Goal: Ask a question

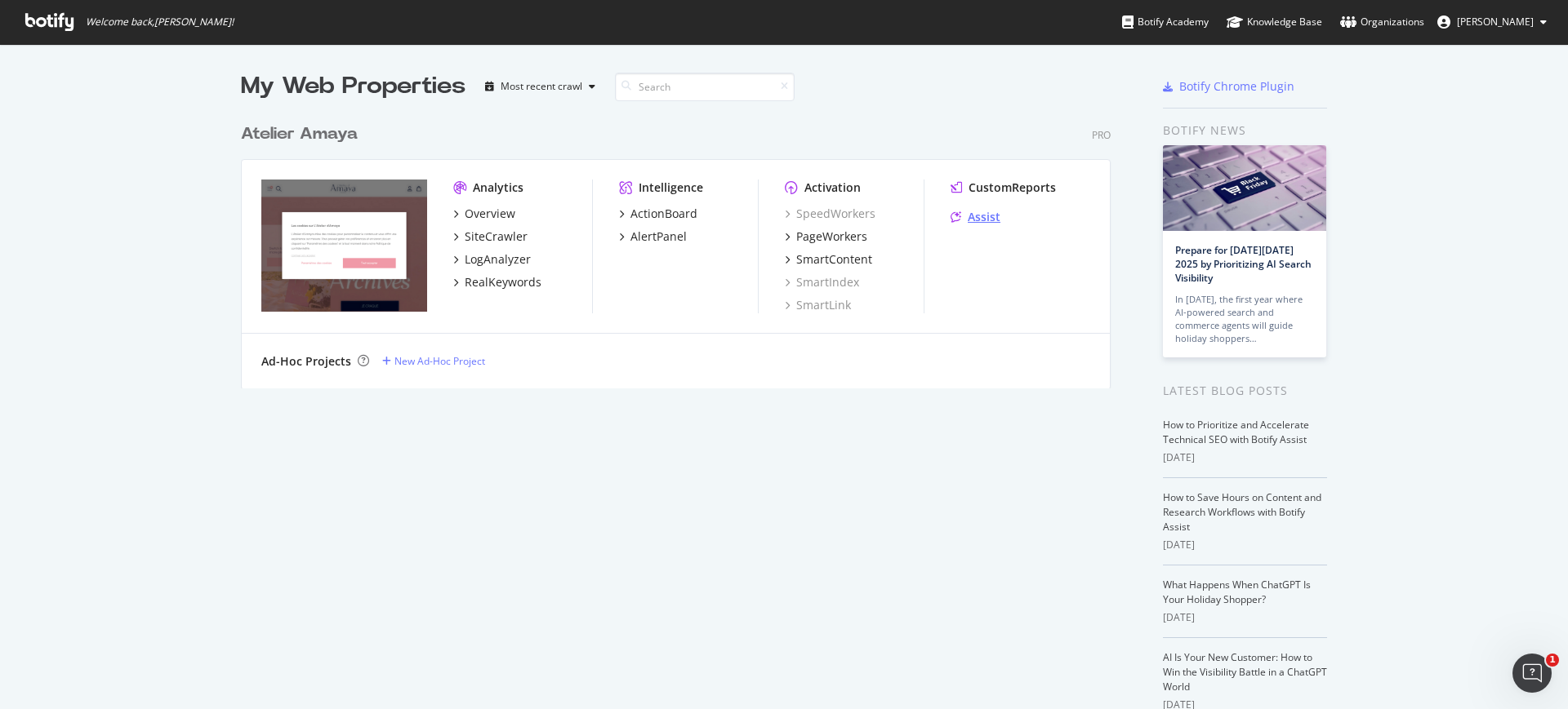
click at [967, 220] on div "Assist" at bounding box center [983, 217] width 32 height 16
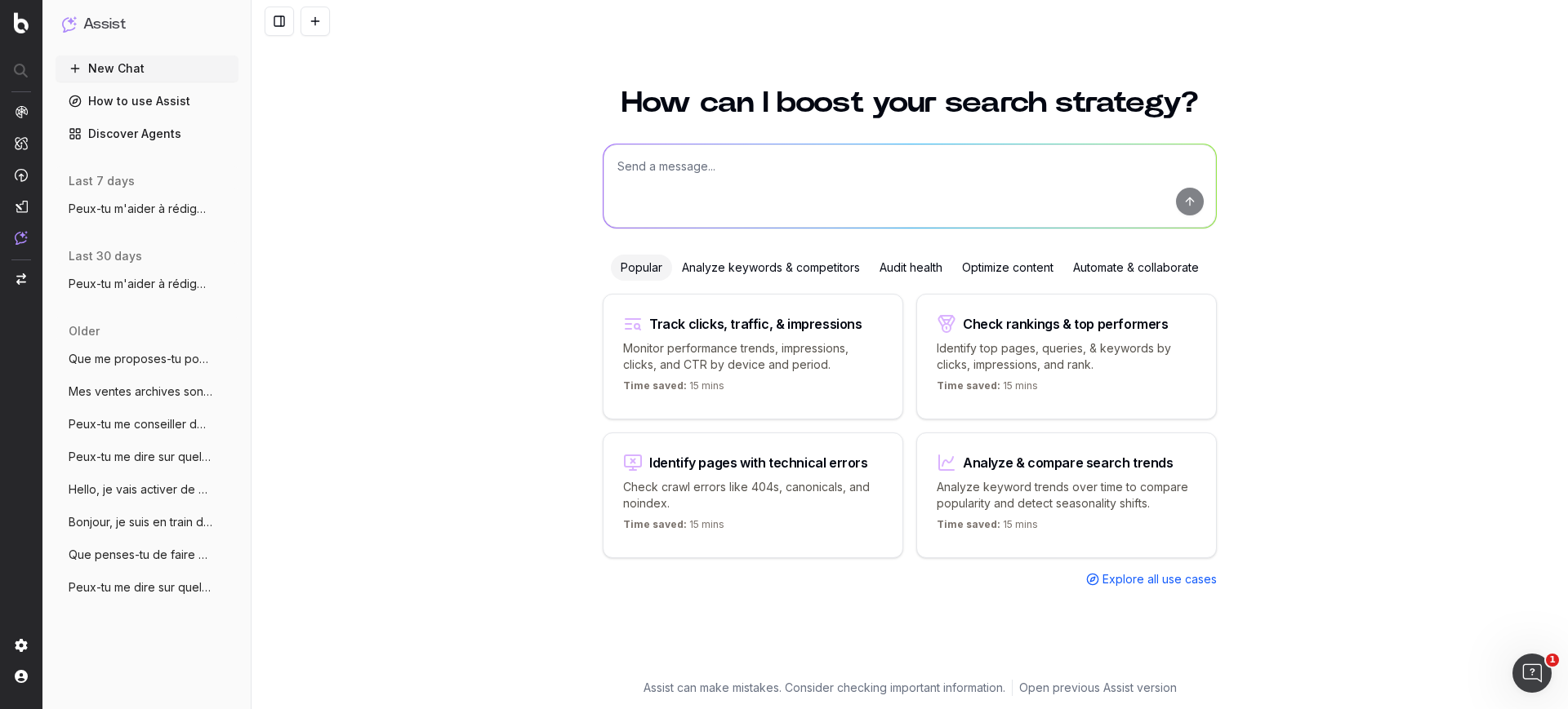
click at [694, 179] on textarea at bounding box center [910, 185] width 613 height 83
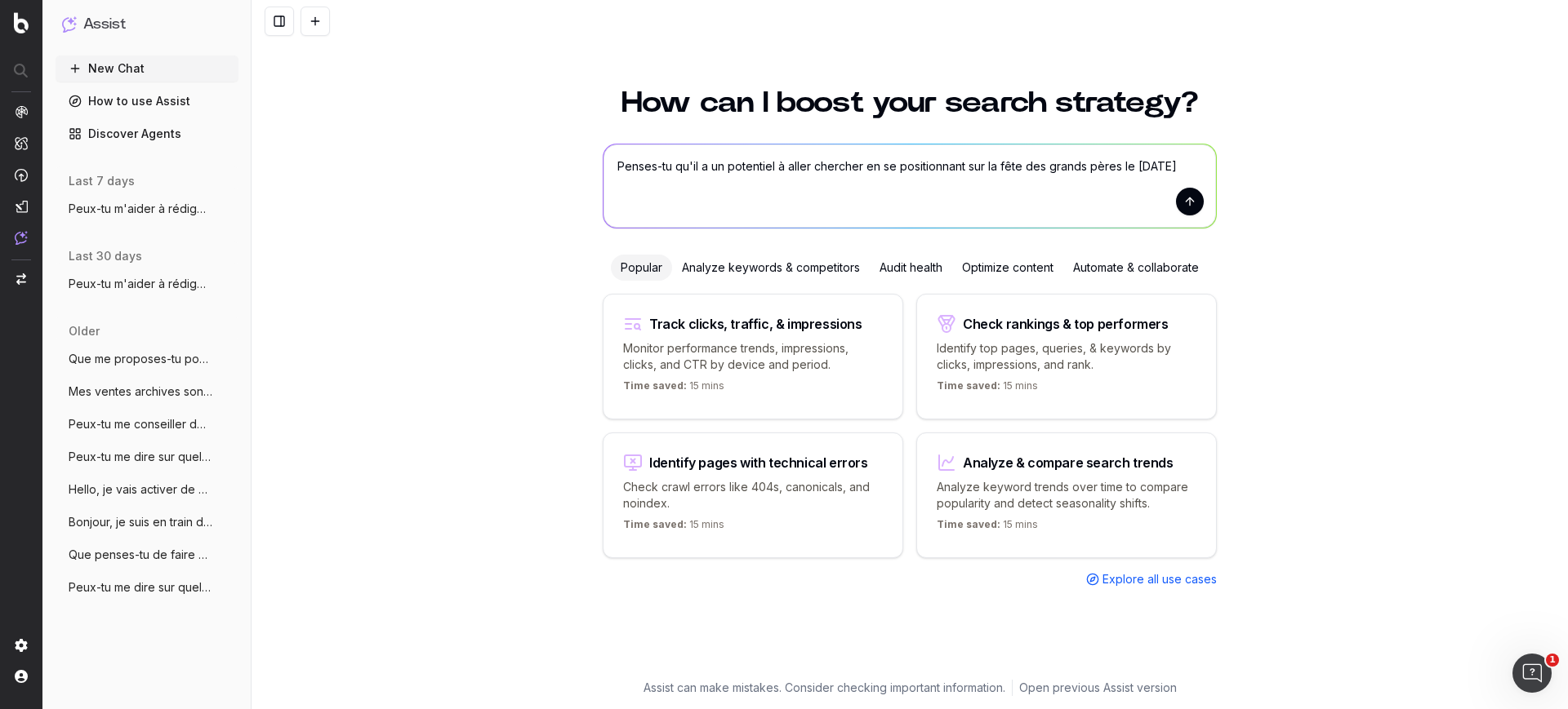
type textarea "Penses-tu qu'il a un potentiel à aller chercher en se positionnant sur la fête …"
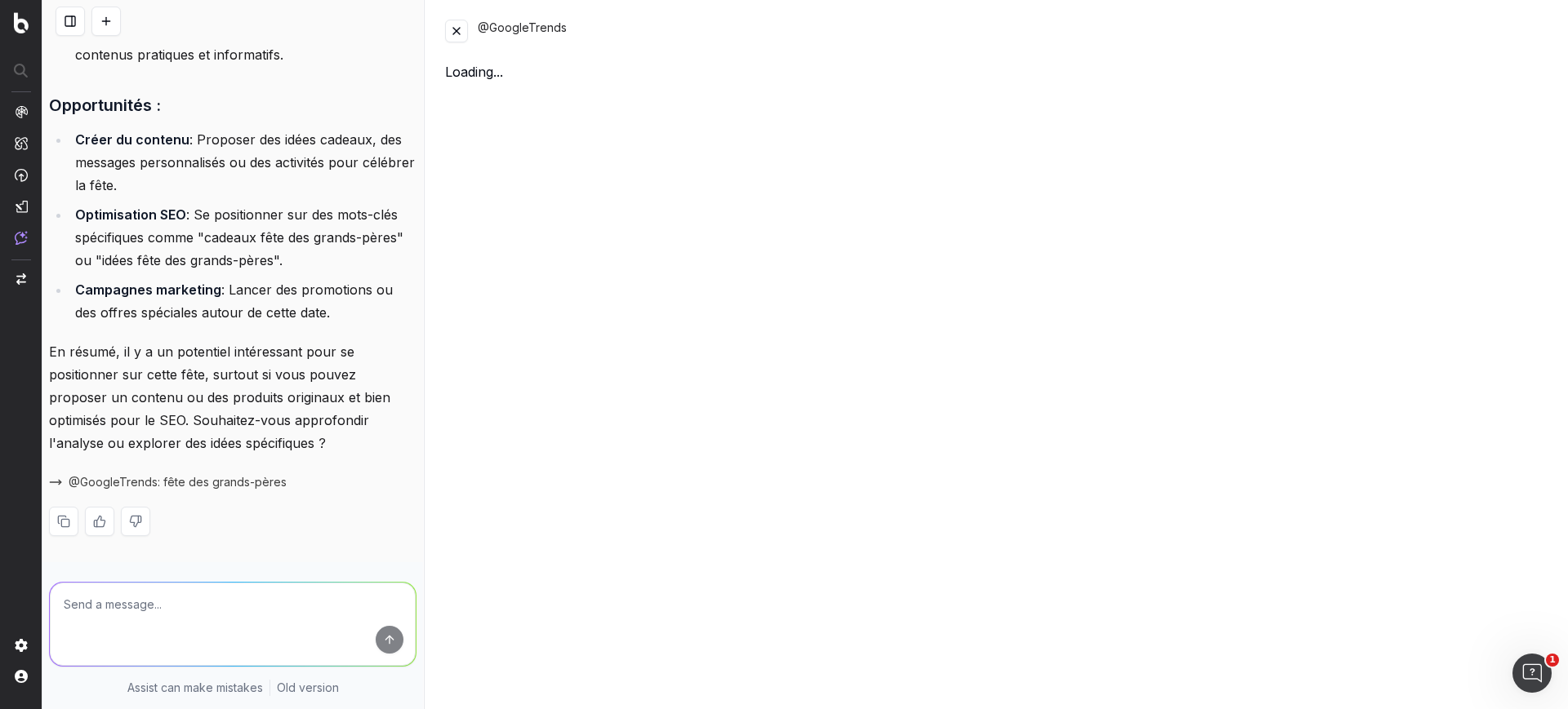
scroll to position [1097, 0]
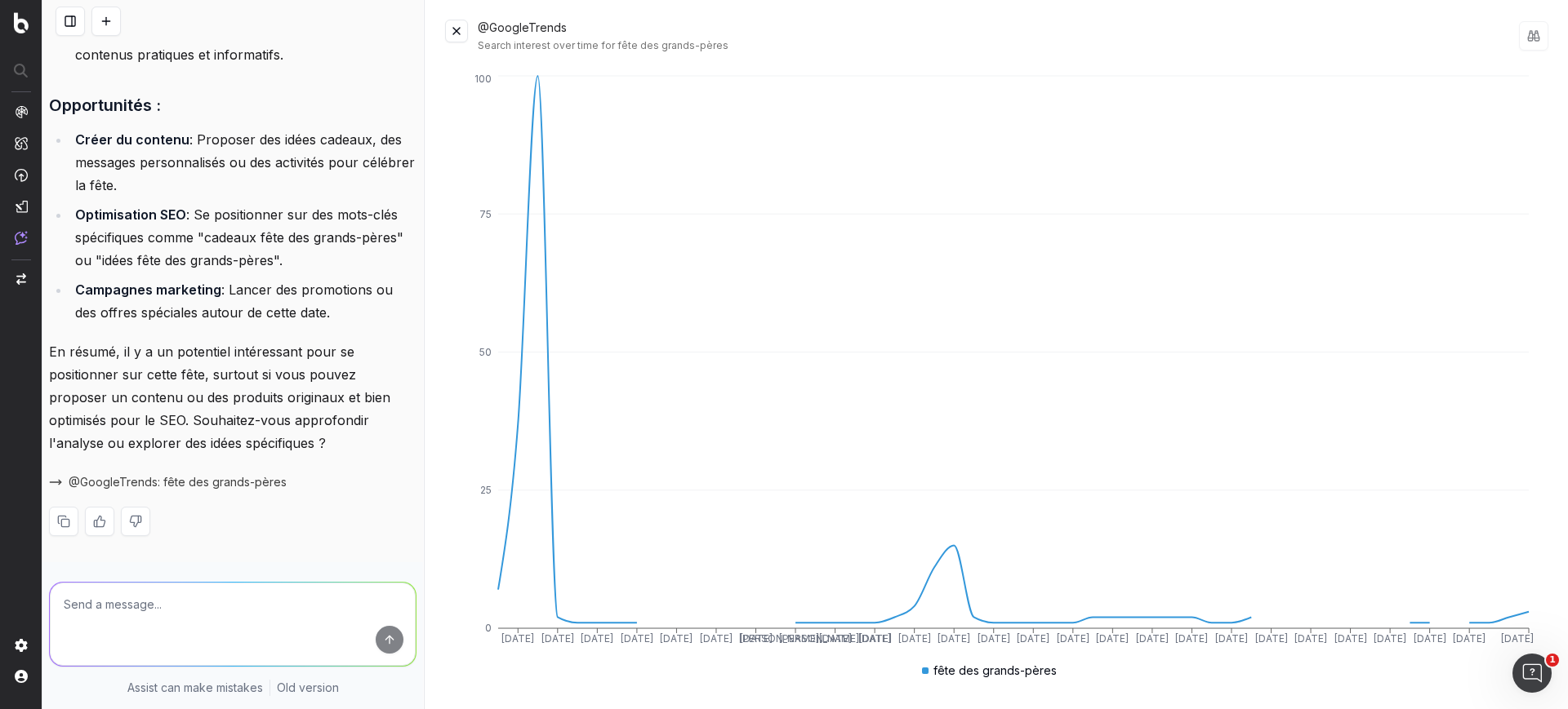
click at [454, 31] on button at bounding box center [457, 31] width 23 height 23
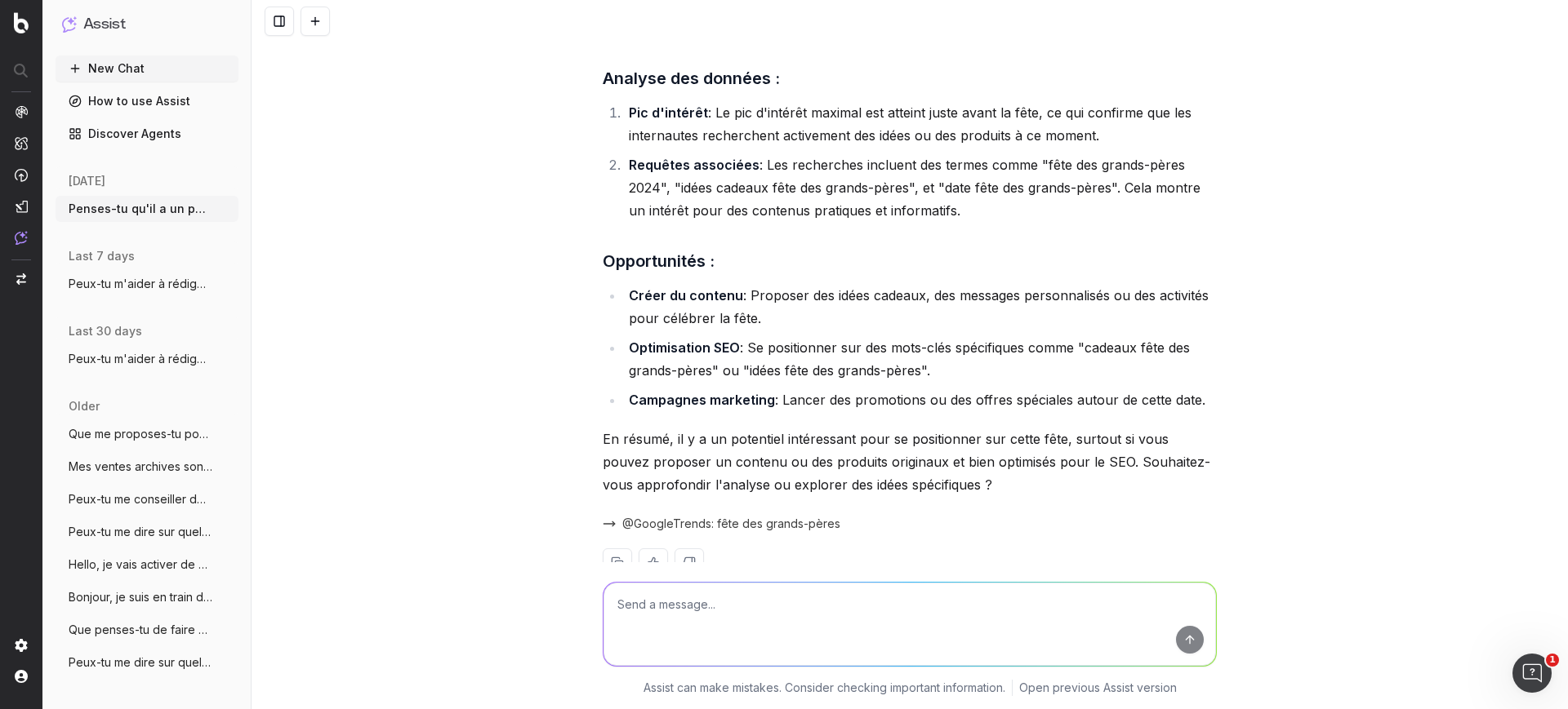
scroll to position [570, 0]
